Goal: Information Seeking & Learning: Check status

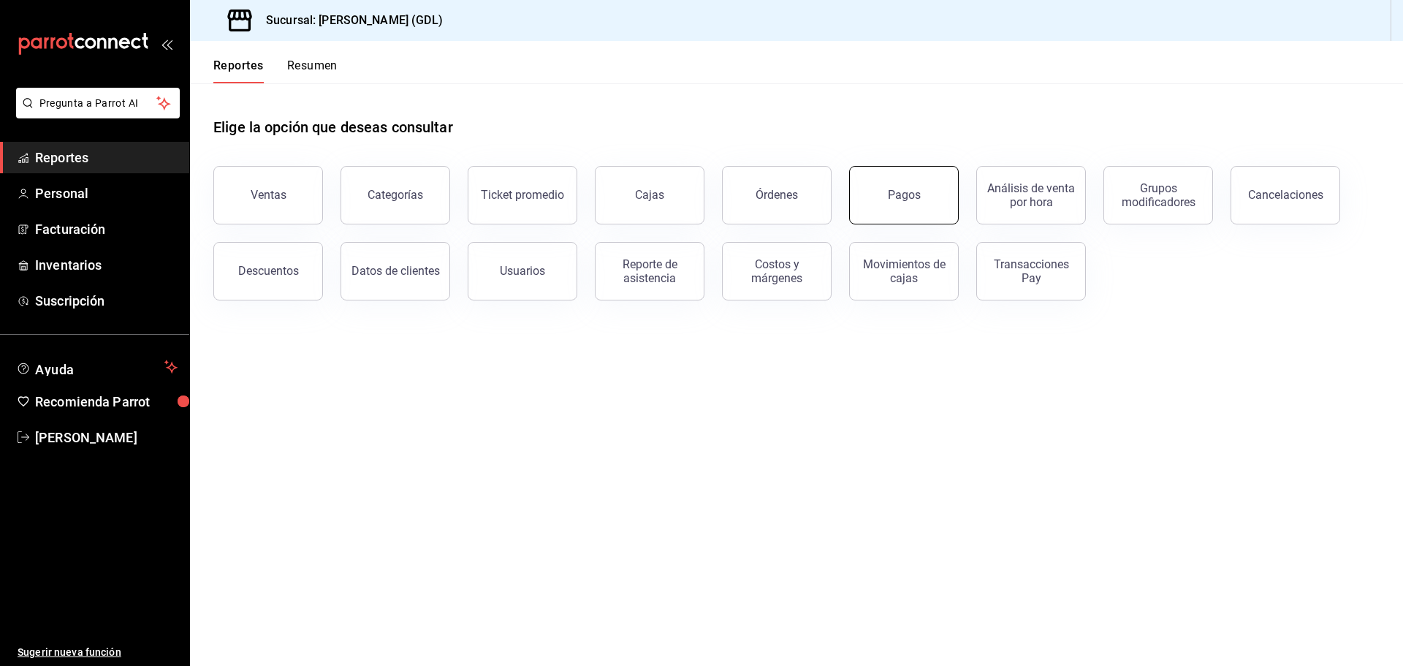
click at [938, 201] on button "Pagos" at bounding box center [904, 195] width 110 height 58
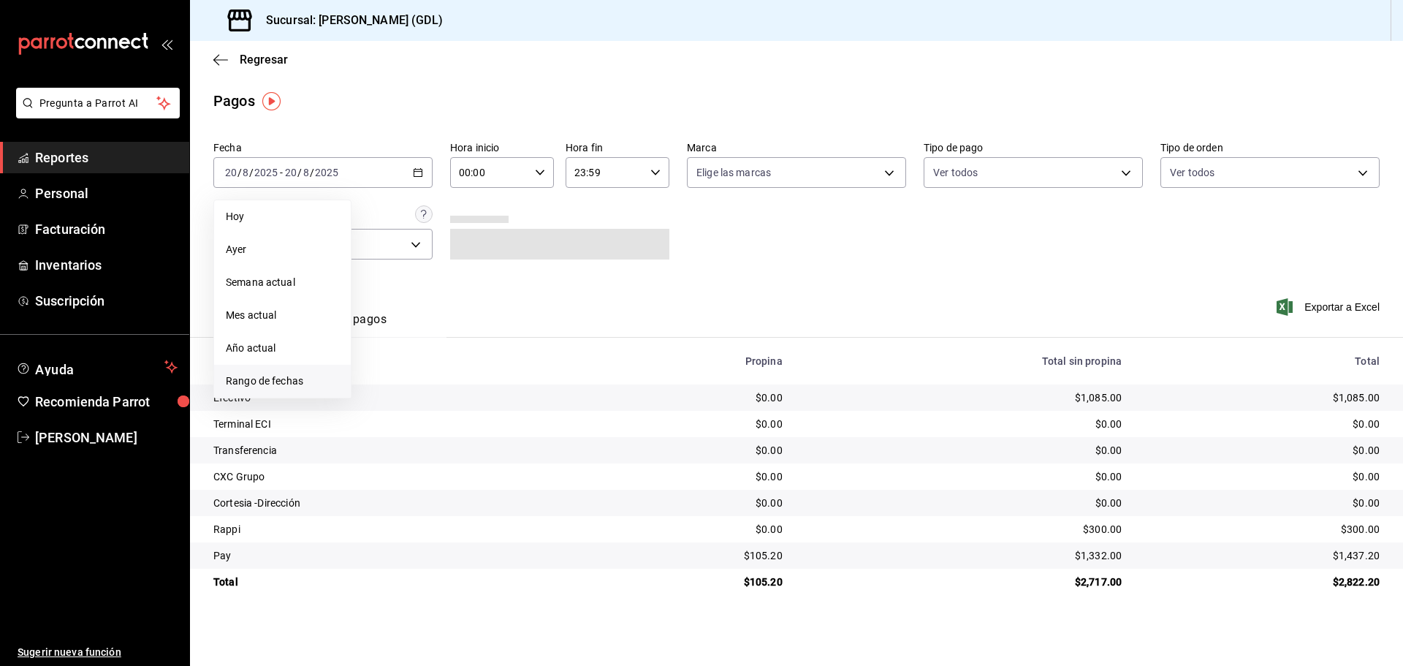
click at [276, 376] on span "Rango de fechas" at bounding box center [282, 380] width 113 height 15
click at [514, 227] on icon "button" at bounding box center [513, 226] width 18 height 18
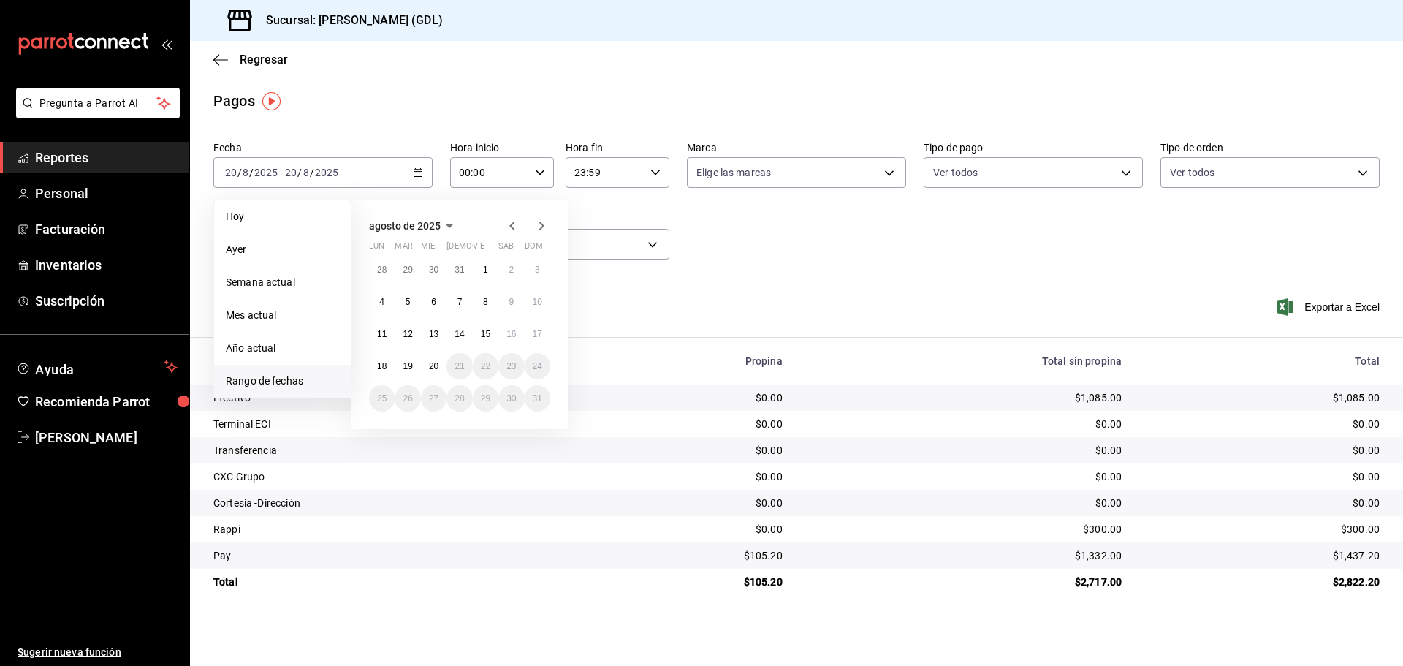
click at [507, 226] on icon "button" at bounding box center [513, 226] width 18 height 18
click at [411, 270] on button "1" at bounding box center [408, 270] width 26 height 26
click at [462, 401] on abbr "31" at bounding box center [460, 398] width 10 height 10
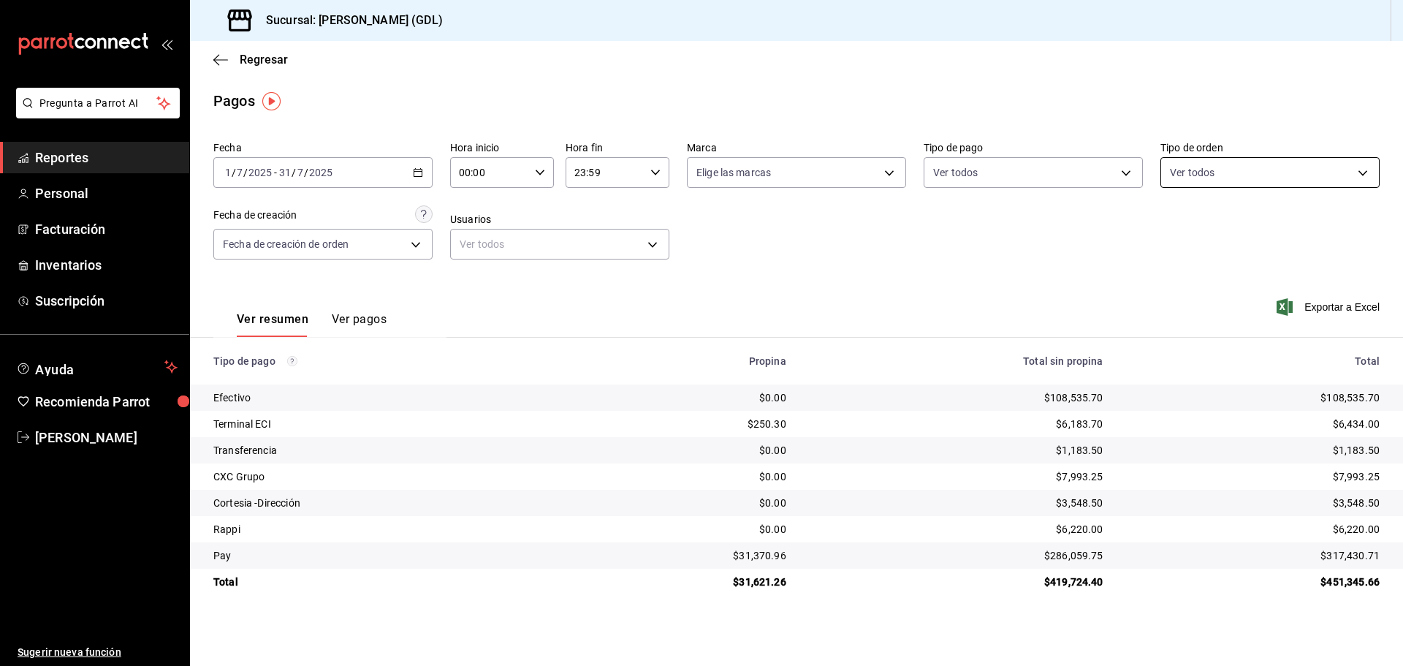
click at [1205, 172] on body "Pregunta a Parrot AI Reportes Personal Facturación Inventarios Suscripción Ayud…" at bounding box center [701, 333] width 1403 height 666
click at [972, 170] on div at bounding box center [701, 333] width 1403 height 666
click at [990, 174] on body "Pregunta a Parrot AI Reportes Personal Facturación Inventarios Suscripción Ayud…" at bounding box center [701, 333] width 1403 height 666
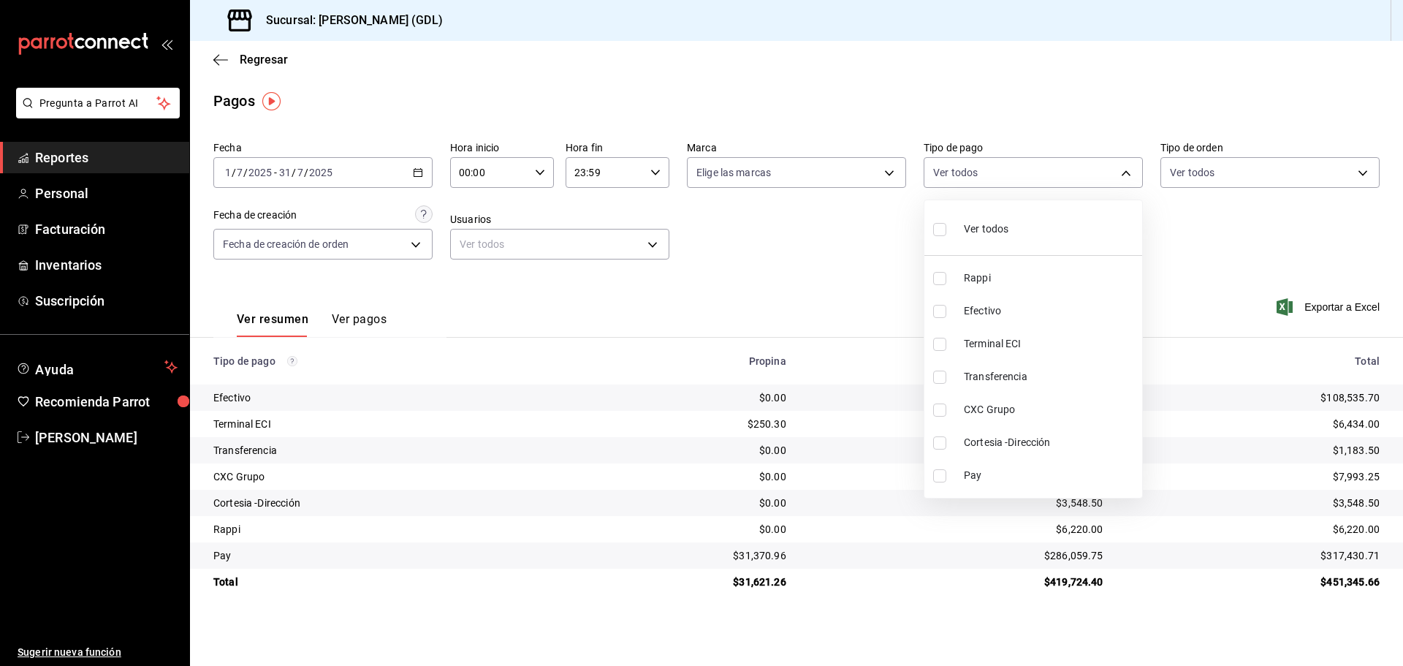
click at [979, 347] on span "Terminal ECI" at bounding box center [1050, 343] width 172 height 15
type input "a36808d5-6315-48da-ac81-7f4e2bfe3049"
checkbox input "true"
click at [360, 332] on div at bounding box center [701, 333] width 1403 height 666
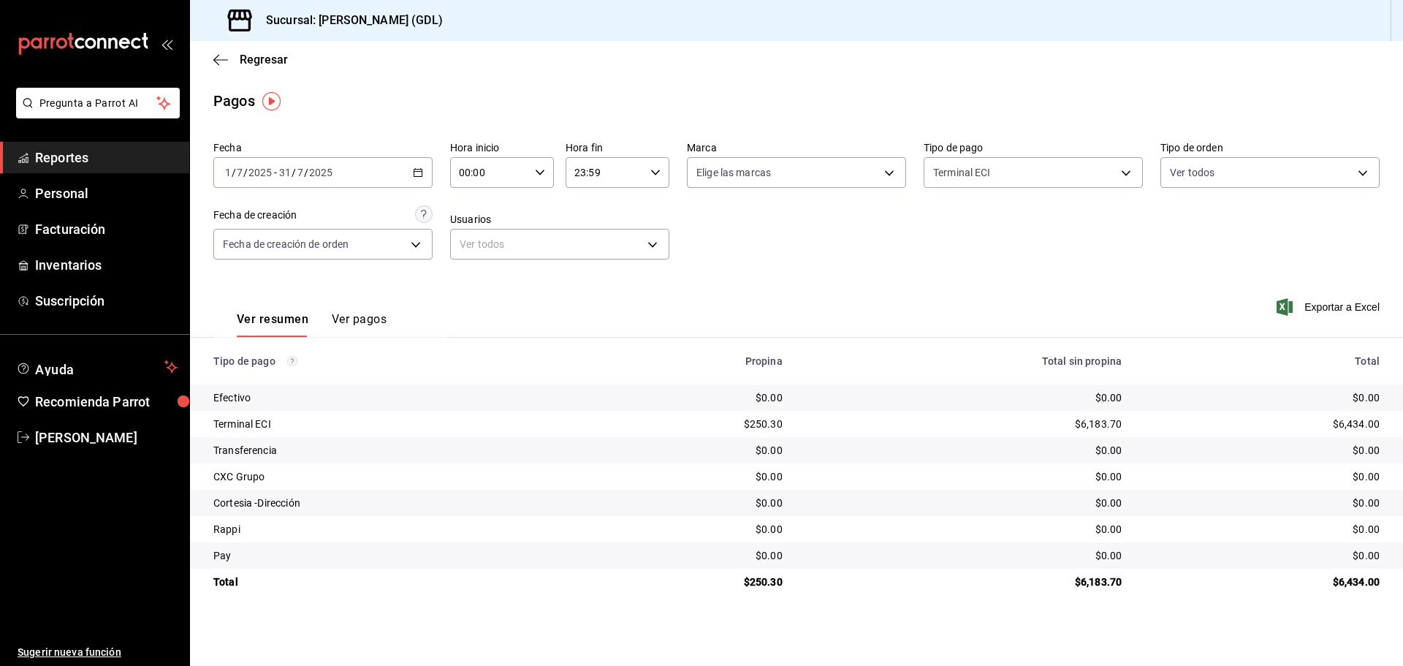
click at [355, 316] on button "Ver pagos" at bounding box center [359, 324] width 55 height 25
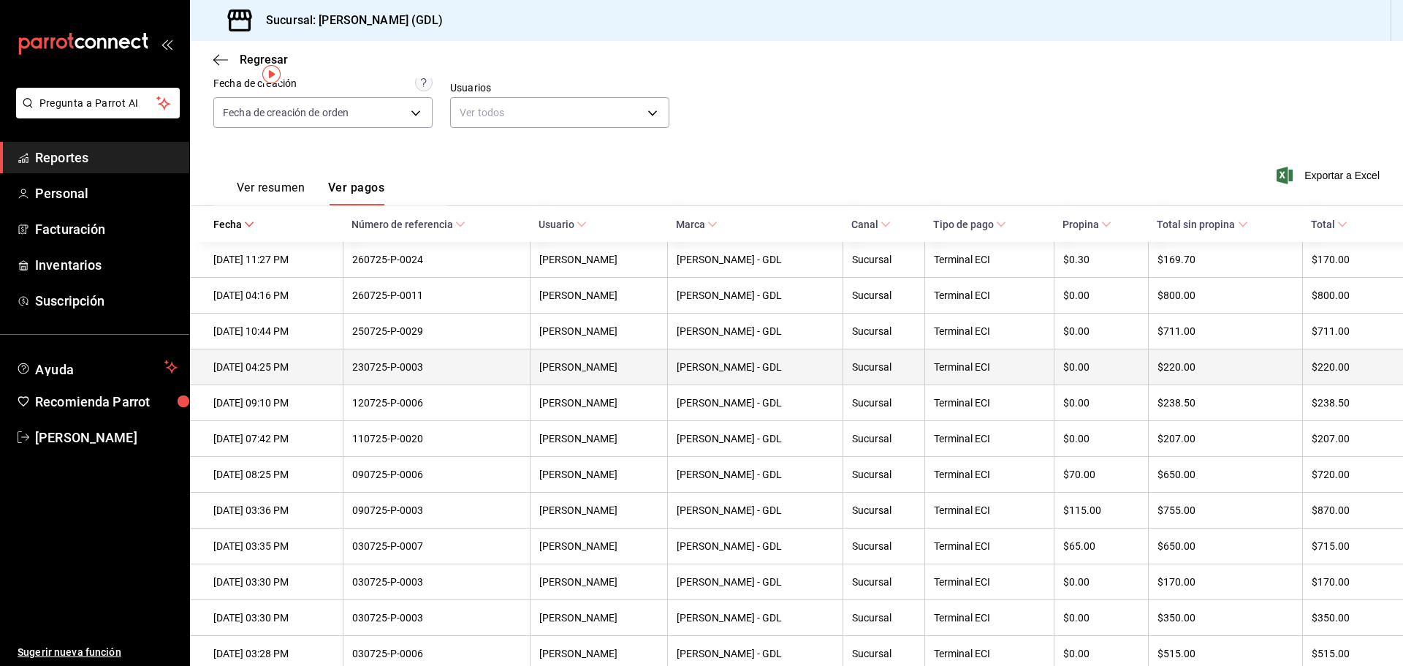
scroll to position [146, 0]
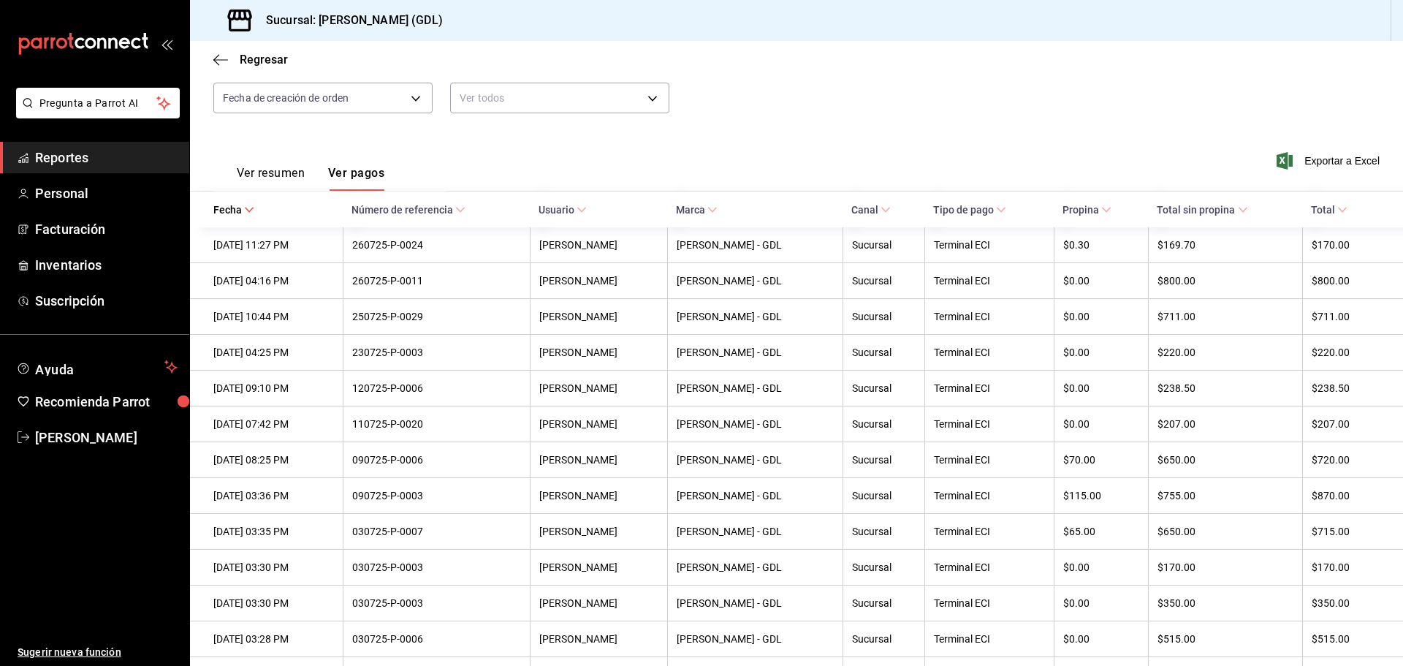
click at [228, 208] on span "Fecha" at bounding box center [233, 210] width 41 height 12
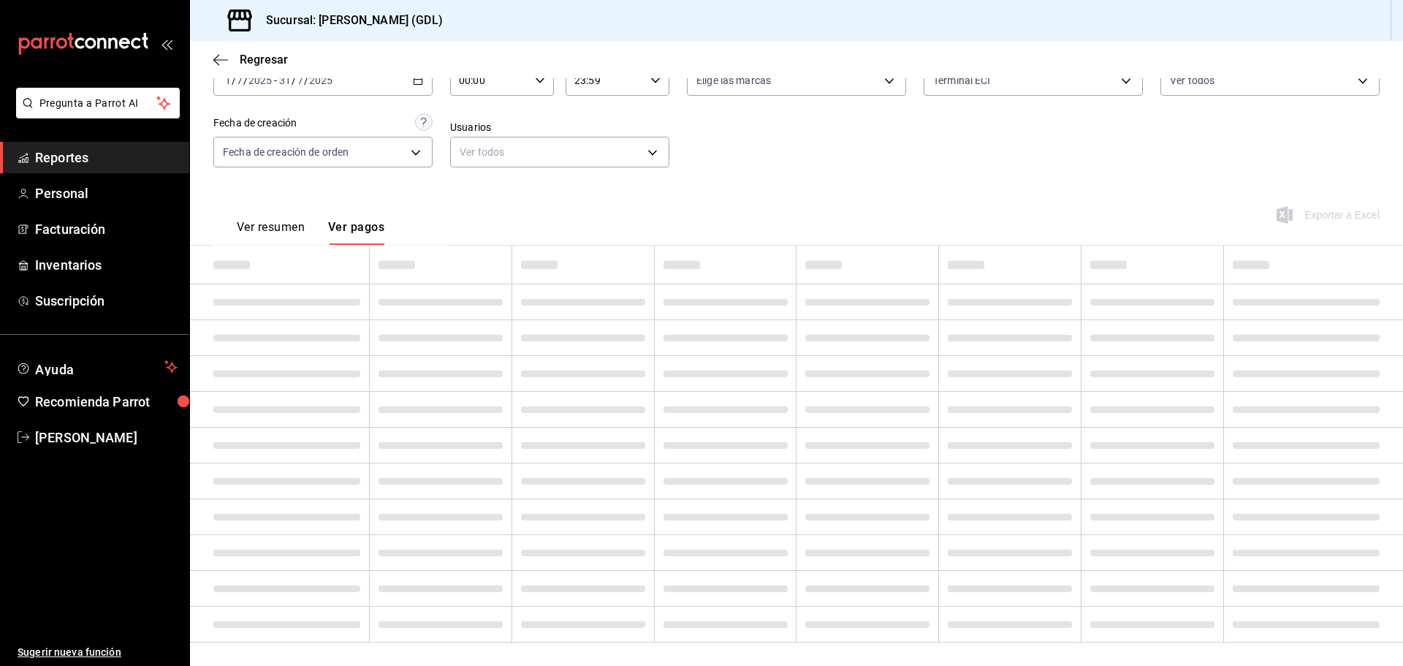
scroll to position [99, 0]
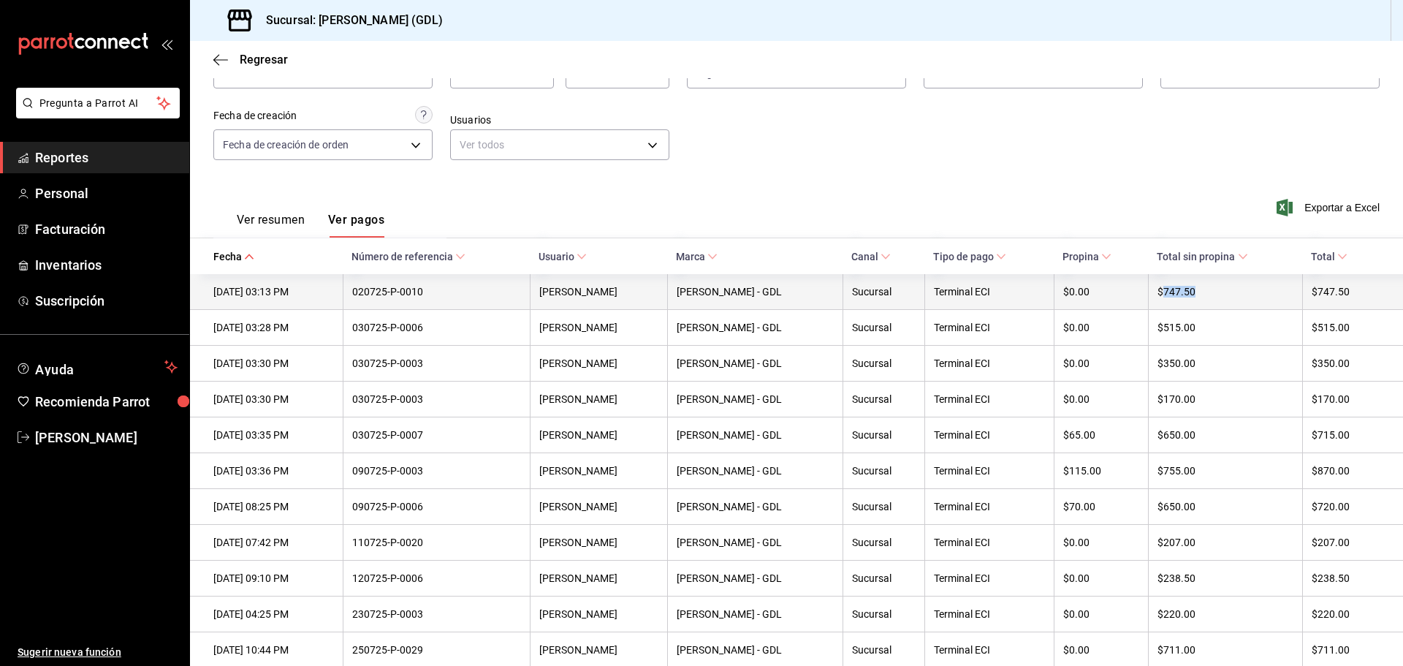
drag, startPoint x: 1148, startPoint y: 289, endPoint x: 1180, endPoint y: 291, distance: 32.2
click at [1180, 291] on div "$747.50" at bounding box center [1226, 292] width 136 height 12
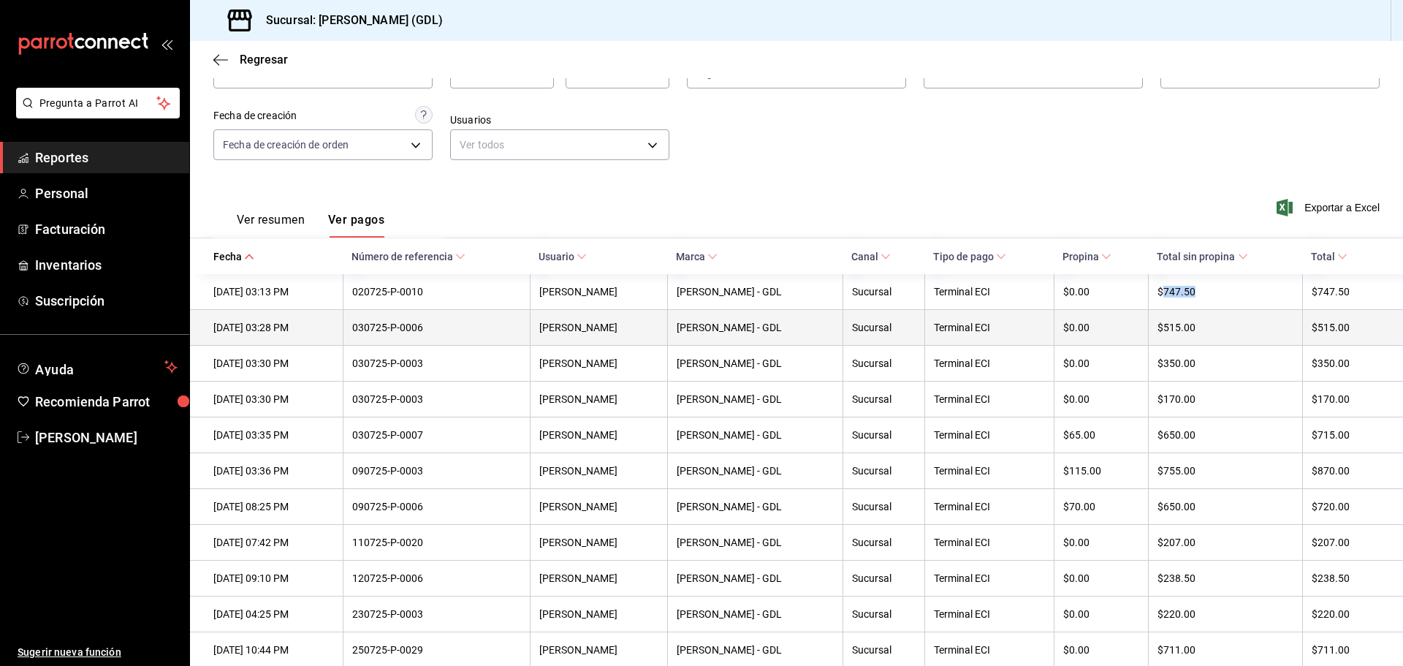
copy div "747.50"
drag, startPoint x: 1145, startPoint y: 331, endPoint x: 1180, endPoint y: 331, distance: 34.4
click at [1180, 331] on div "$515.00" at bounding box center [1226, 328] width 136 height 12
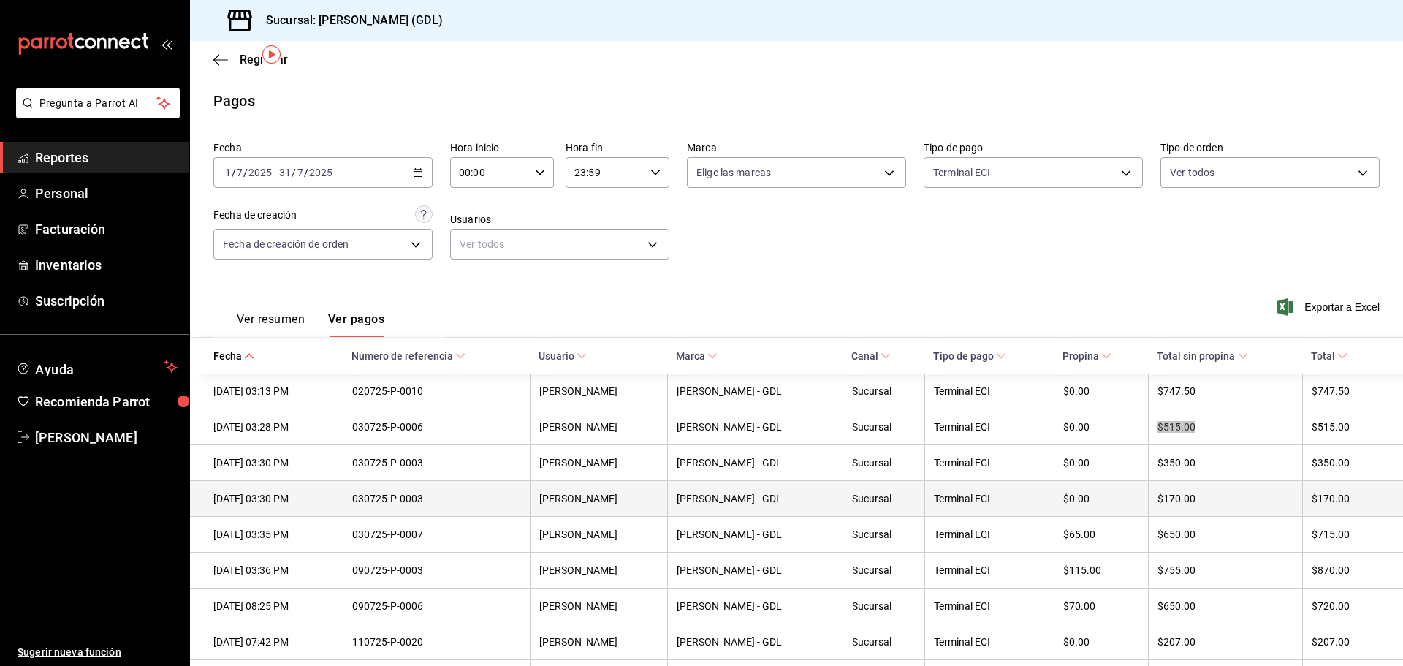
scroll to position [207, 0]
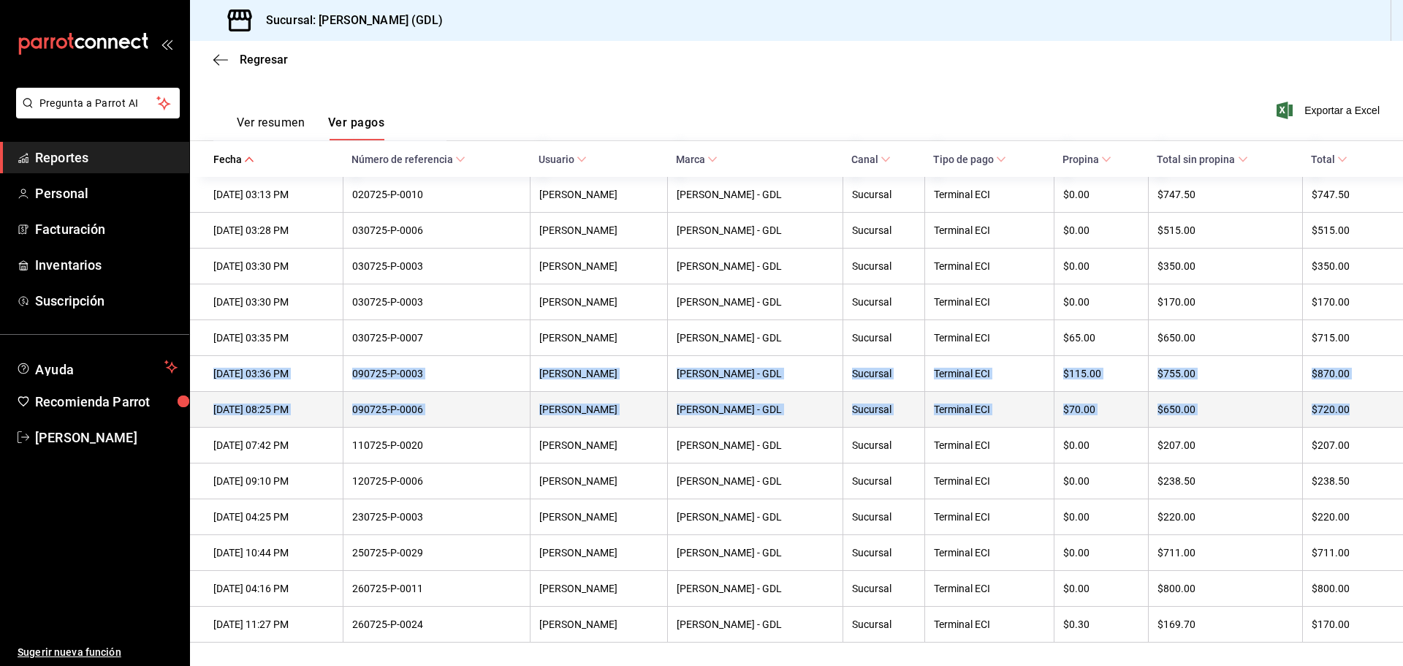
drag, startPoint x: 208, startPoint y: 369, endPoint x: 1351, endPoint y: 402, distance: 1143.5
click at [1351, 402] on tbody "02/07/2025 03:13 PM 020725-P-0010 Jean Carlo Ornelas Rita - GDL Sucursal Termin…" at bounding box center [796, 410] width 1213 height 466
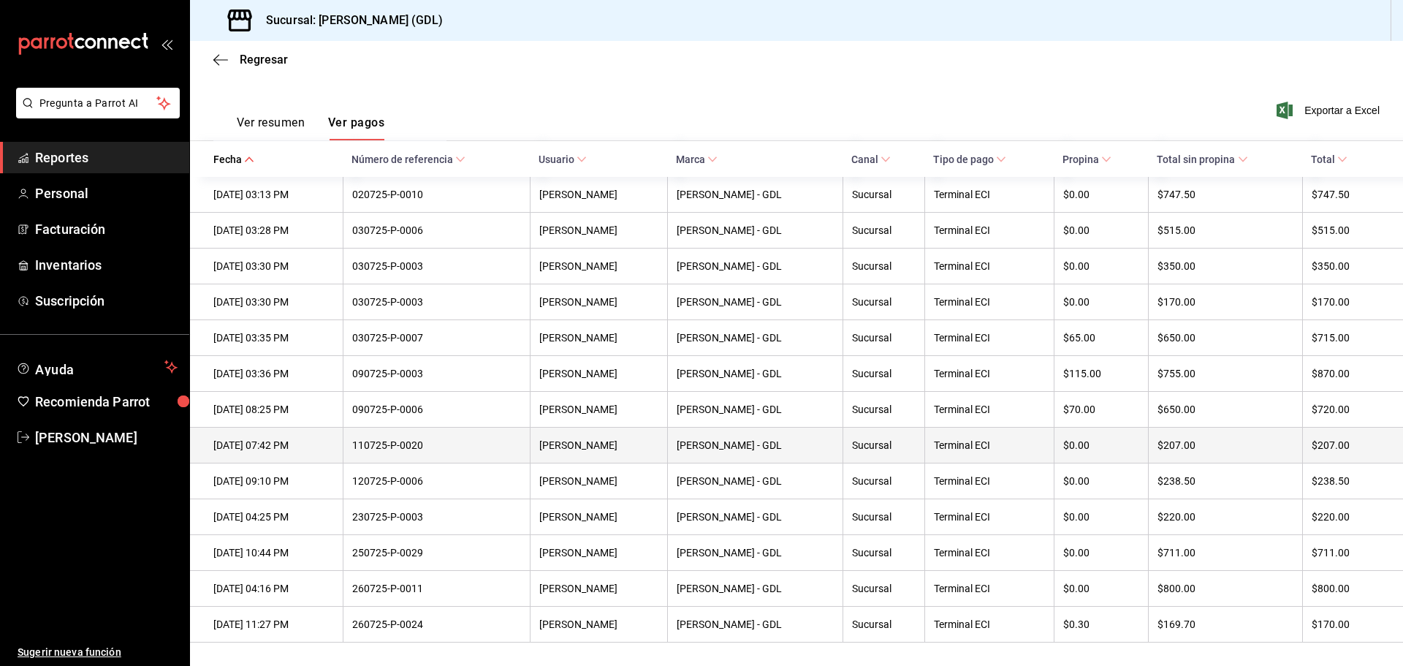
click at [1158, 443] on div "$207.00" at bounding box center [1226, 445] width 136 height 12
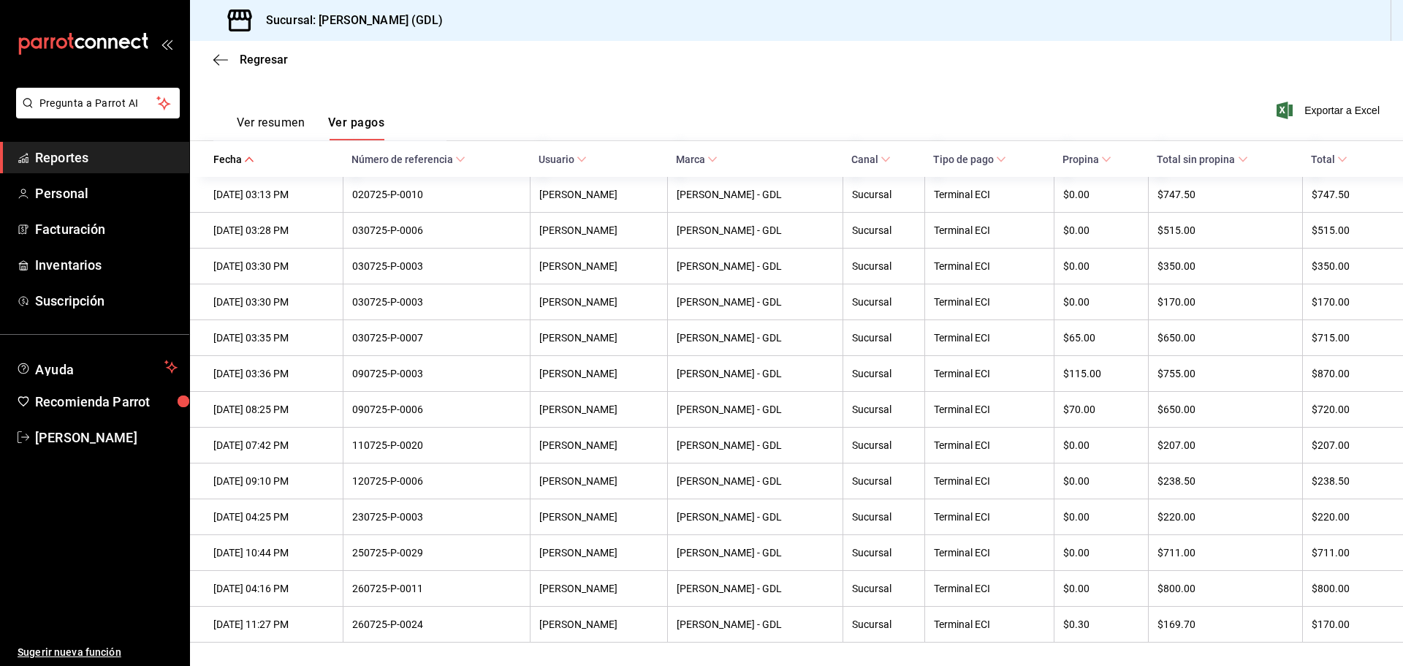
click at [102, 164] on span "Reportes" at bounding box center [106, 158] width 143 height 20
